Goal: Communication & Community: Answer question/provide support

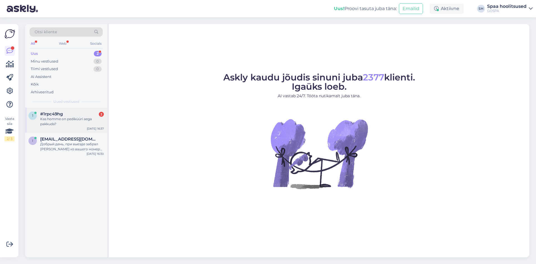
click at [70, 121] on div "Kas homme on pediküüri aega pakkuda?" at bounding box center [72, 121] width 64 height 10
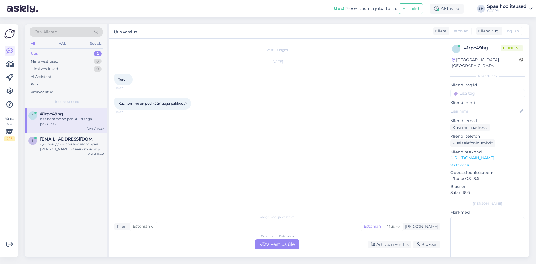
click at [286, 244] on div "Estonian to Estonian Võta vestlus üle" at bounding box center [277, 244] width 44 height 10
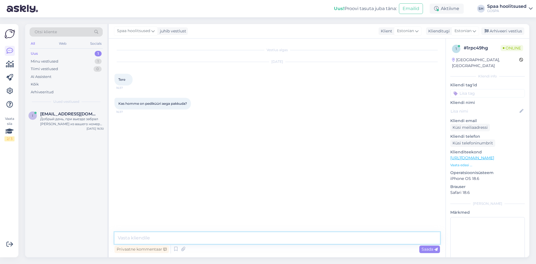
click at [246, 239] on textarea at bounding box center [276, 238] width 325 height 12
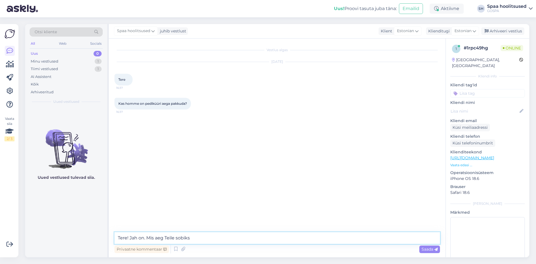
type textarea "Tere! Jah on. Mis aeg Teile sobiks?"
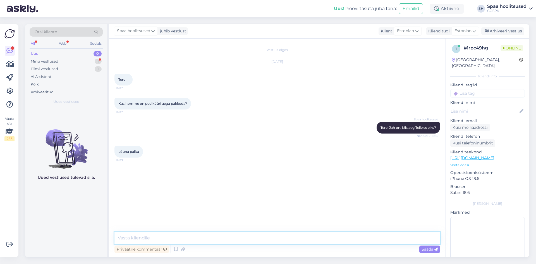
click at [164, 238] on textarea at bounding box center [276, 238] width 325 height 12
click at [174, 238] on textarea at bounding box center [276, 238] width 325 height 12
type textarea "On pakkuda 11:30 või 13:00"
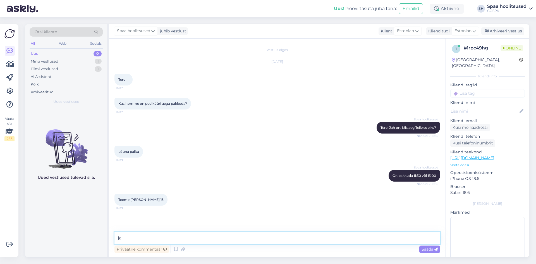
type textarea "j"
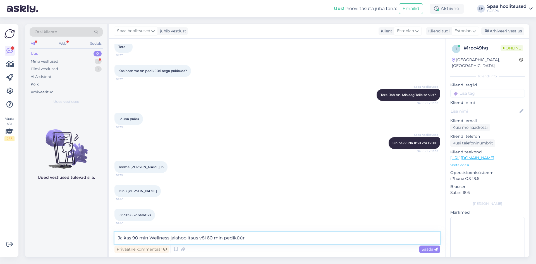
type textarea "Ja kas 90 min Wellness jalahoolitsus või 60 min pediküür?"
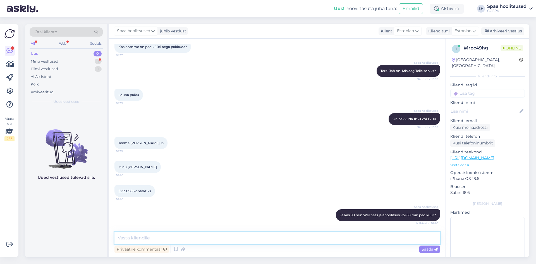
scroll to position [81, 0]
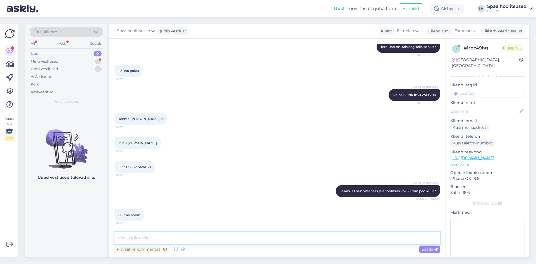
click at [157, 239] on textarea at bounding box center [276, 238] width 325 height 12
type textarea "Suur tänu. Aeg broneeritud Teie nimele homme [PERSON_NAME] 13:00. Kohtumiseni!"
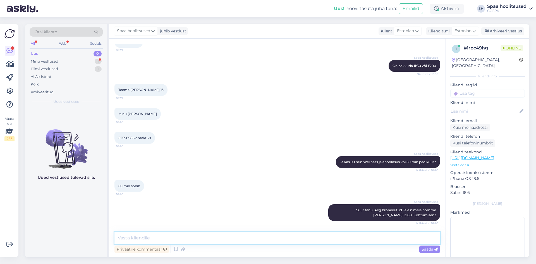
scroll to position [134, 0]
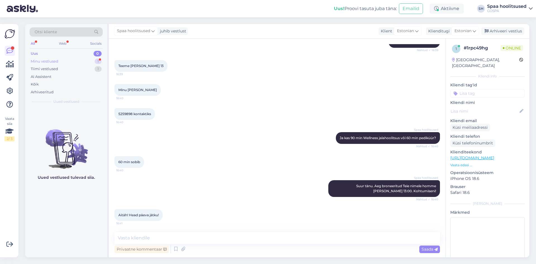
click at [52, 61] on div "Minu vestlused" at bounding box center [45, 62] width 28 height 6
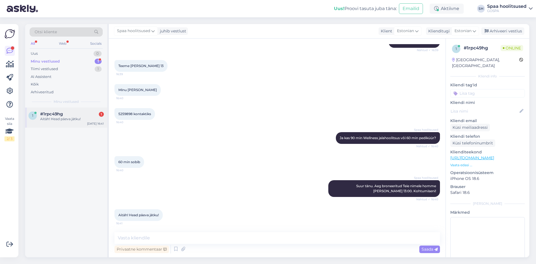
drag, startPoint x: 65, startPoint y: 110, endPoint x: 70, endPoint y: 123, distance: 13.5
click at [65, 111] on div "1 #1rpc49hg 1 Aitäh! Head päeva jätku! [DATE] 16:41" at bounding box center [66, 117] width 82 height 20
click at [49, 59] on div "Minu vestlused" at bounding box center [45, 62] width 29 height 6
click at [61, 114] on span "#1rpc49hg" at bounding box center [51, 113] width 23 height 5
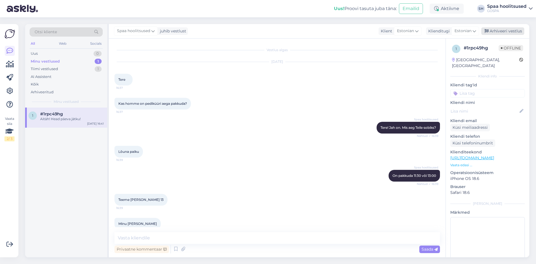
click at [512, 31] on div "Arhiveeri vestlus" at bounding box center [502, 31] width 43 height 8
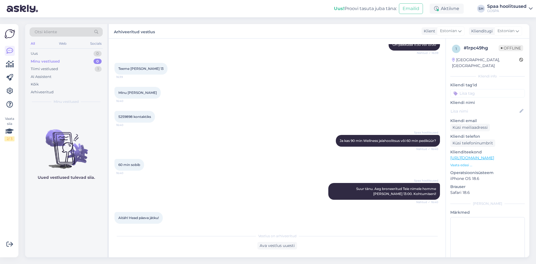
scroll to position [136, 0]
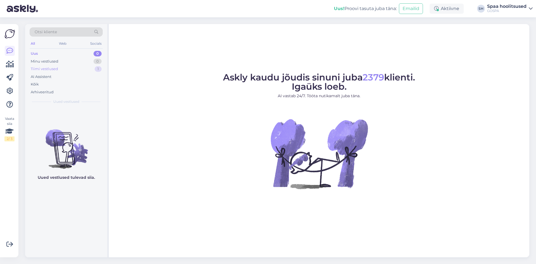
click at [56, 70] on div "Tiimi vestlused" at bounding box center [44, 69] width 27 height 6
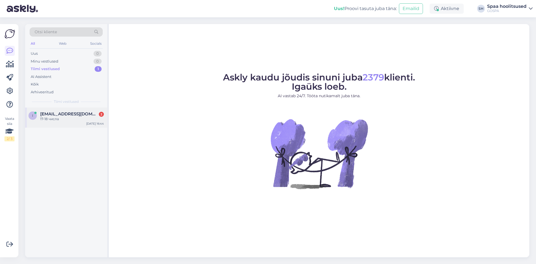
click at [63, 120] on div "17-18 числа" at bounding box center [72, 118] width 64 height 5
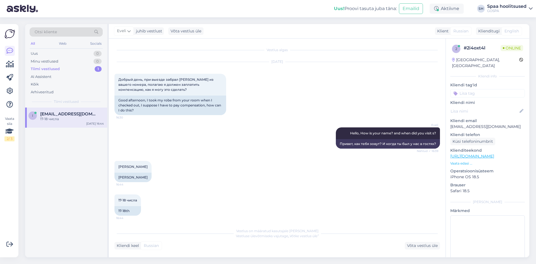
scroll to position [2, 0]
